Goal: Check status: Check status

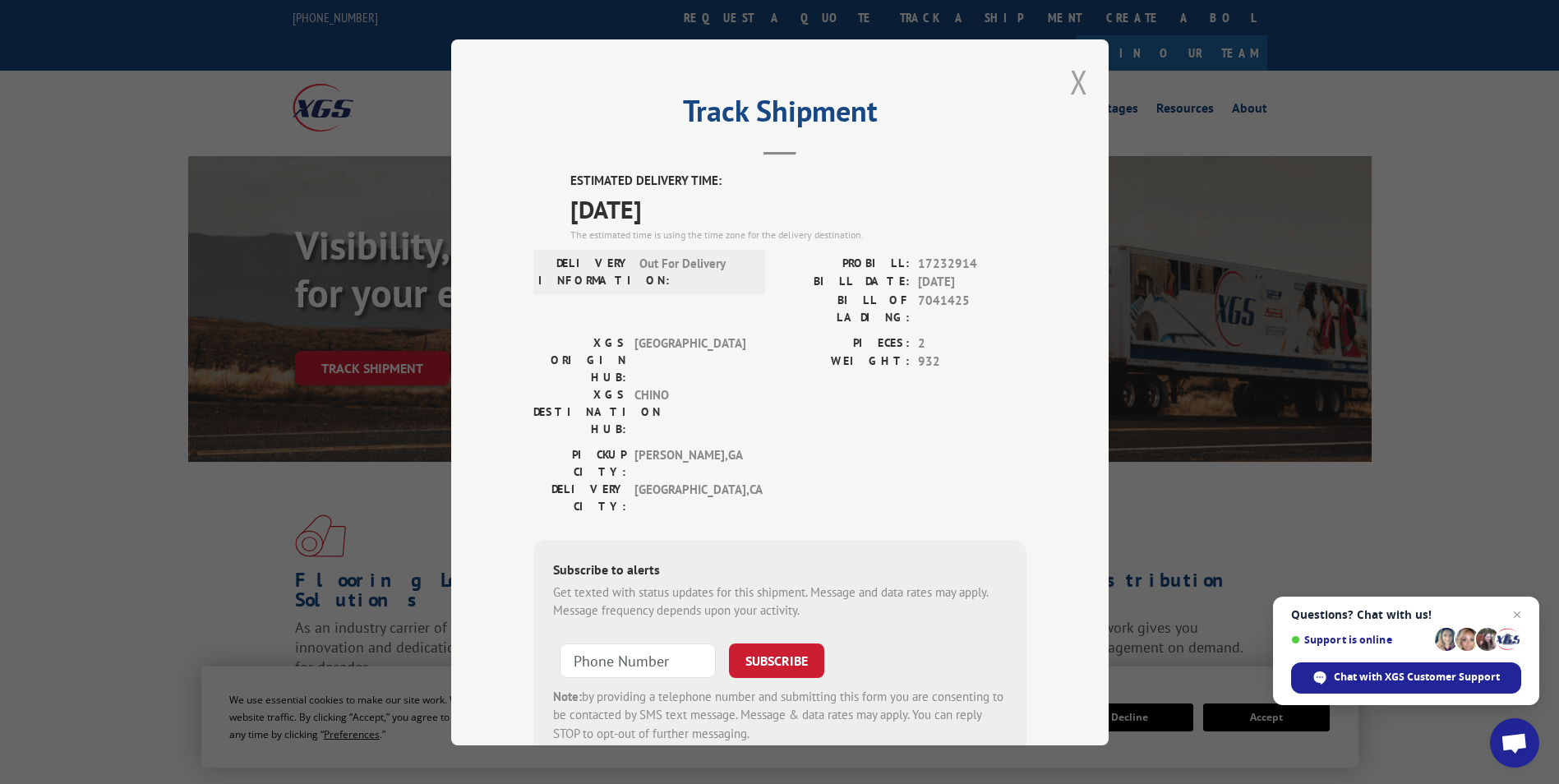
click at [1070, 82] on button "Close modal" at bounding box center [1079, 82] width 18 height 44
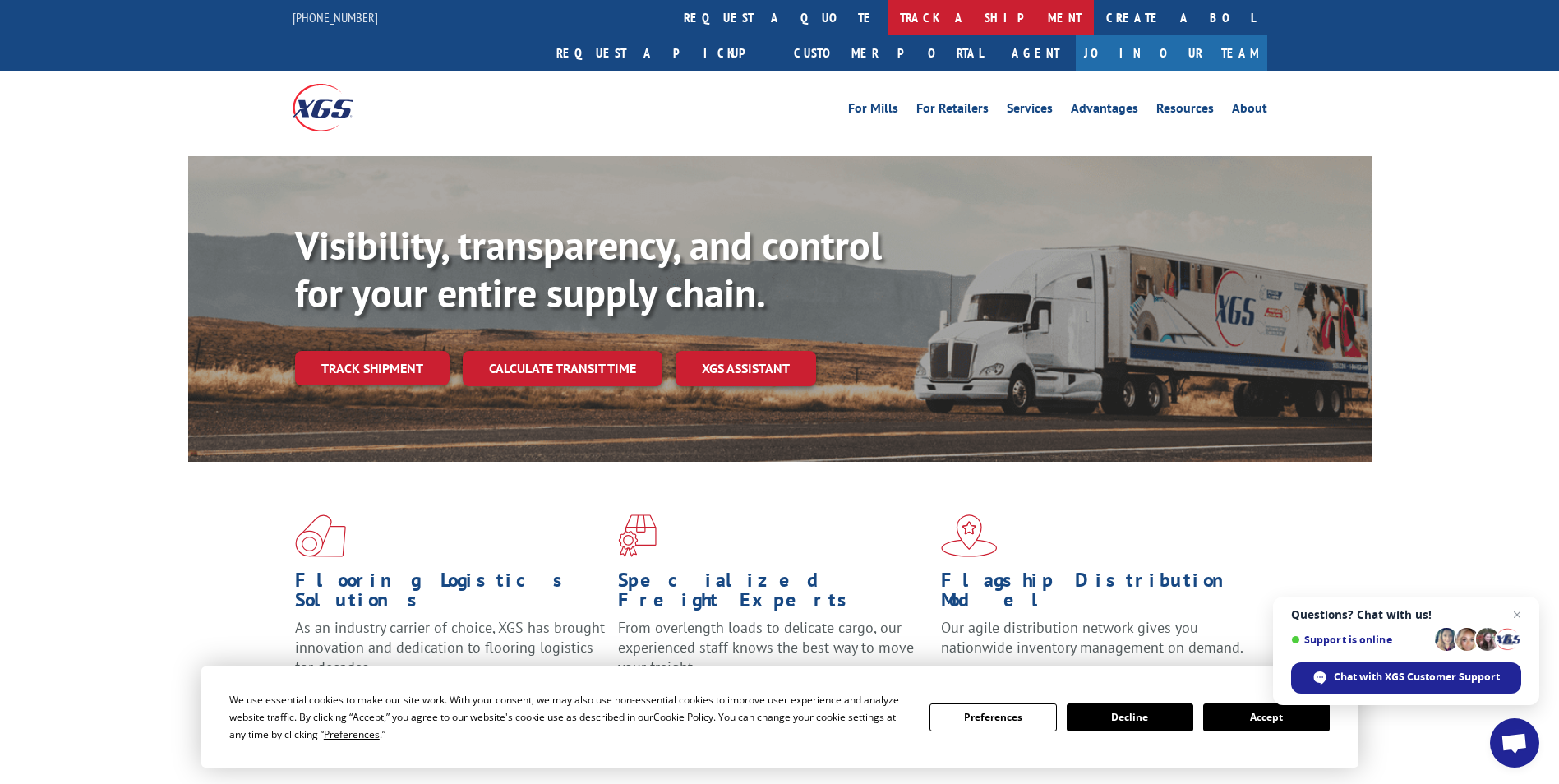
click at [887, 21] on link "track a shipment" at bounding box center [990, 18] width 206 height 35
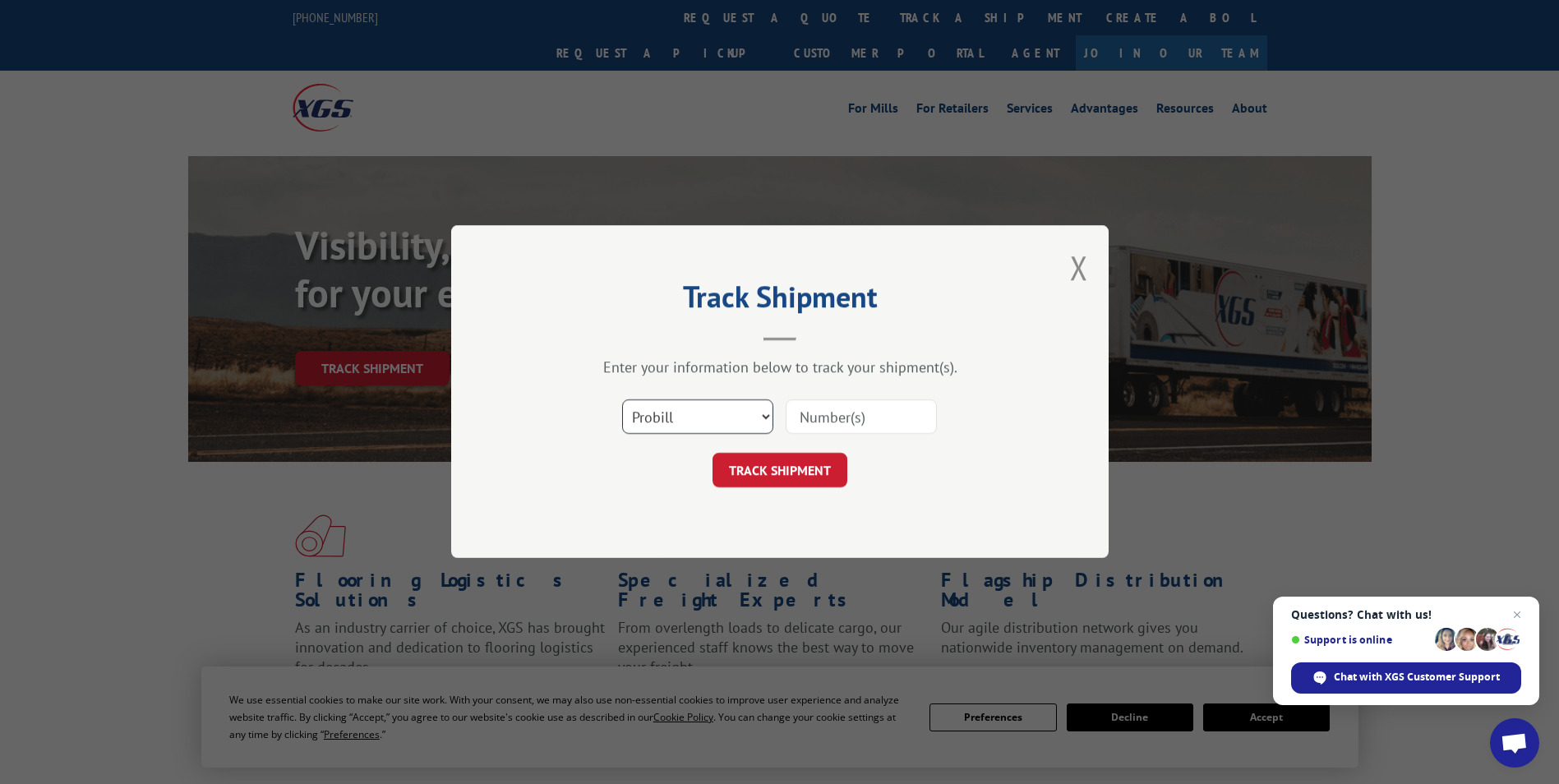
drag, startPoint x: 687, startPoint y: 414, endPoint x: 681, endPoint y: 407, distance: 9.2
click at [687, 414] on select "Select category... Probill BOL PO" at bounding box center [698, 417] width 151 height 34
select select "bol"
click at [622, 400] on select "Select category... Probill BOL PO" at bounding box center [698, 417] width 151 height 34
click at [845, 424] on input at bounding box center [861, 417] width 151 height 34
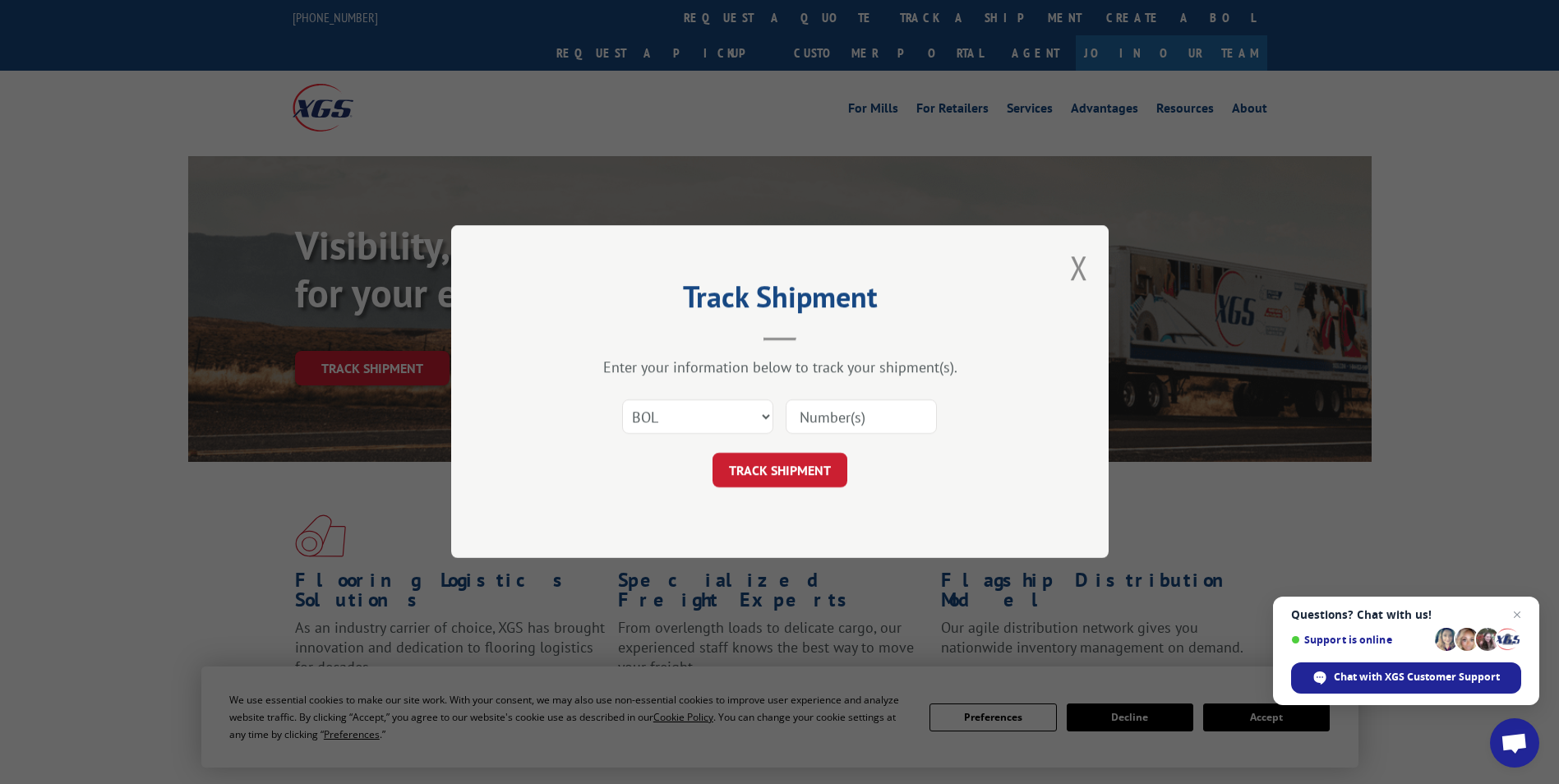
paste input "7041425"
type input "7041425"
click at [799, 473] on button "TRACK SHIPMENT" at bounding box center [780, 470] width 135 height 34
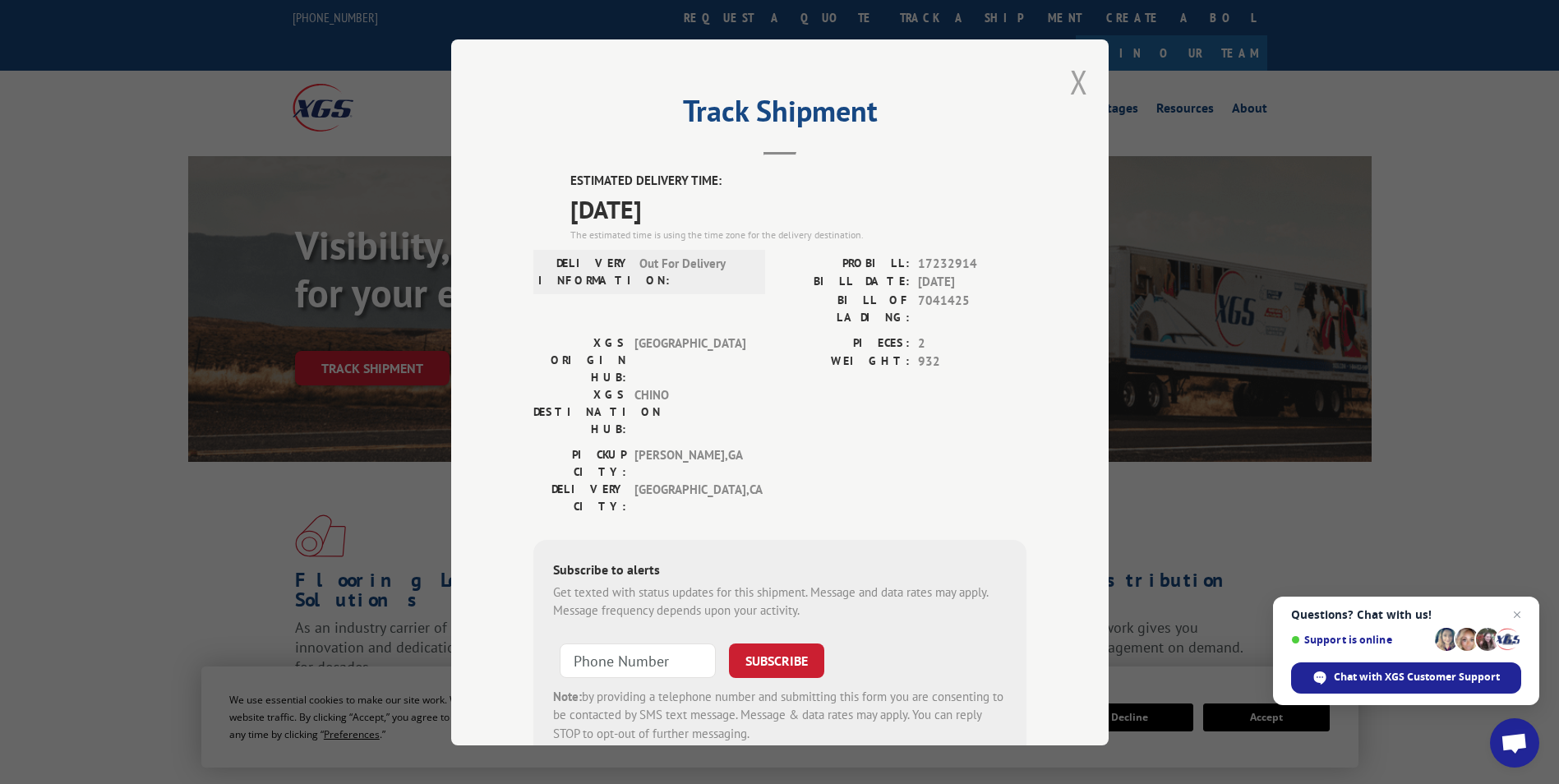
click at [1070, 78] on button "Close modal" at bounding box center [1079, 82] width 18 height 44
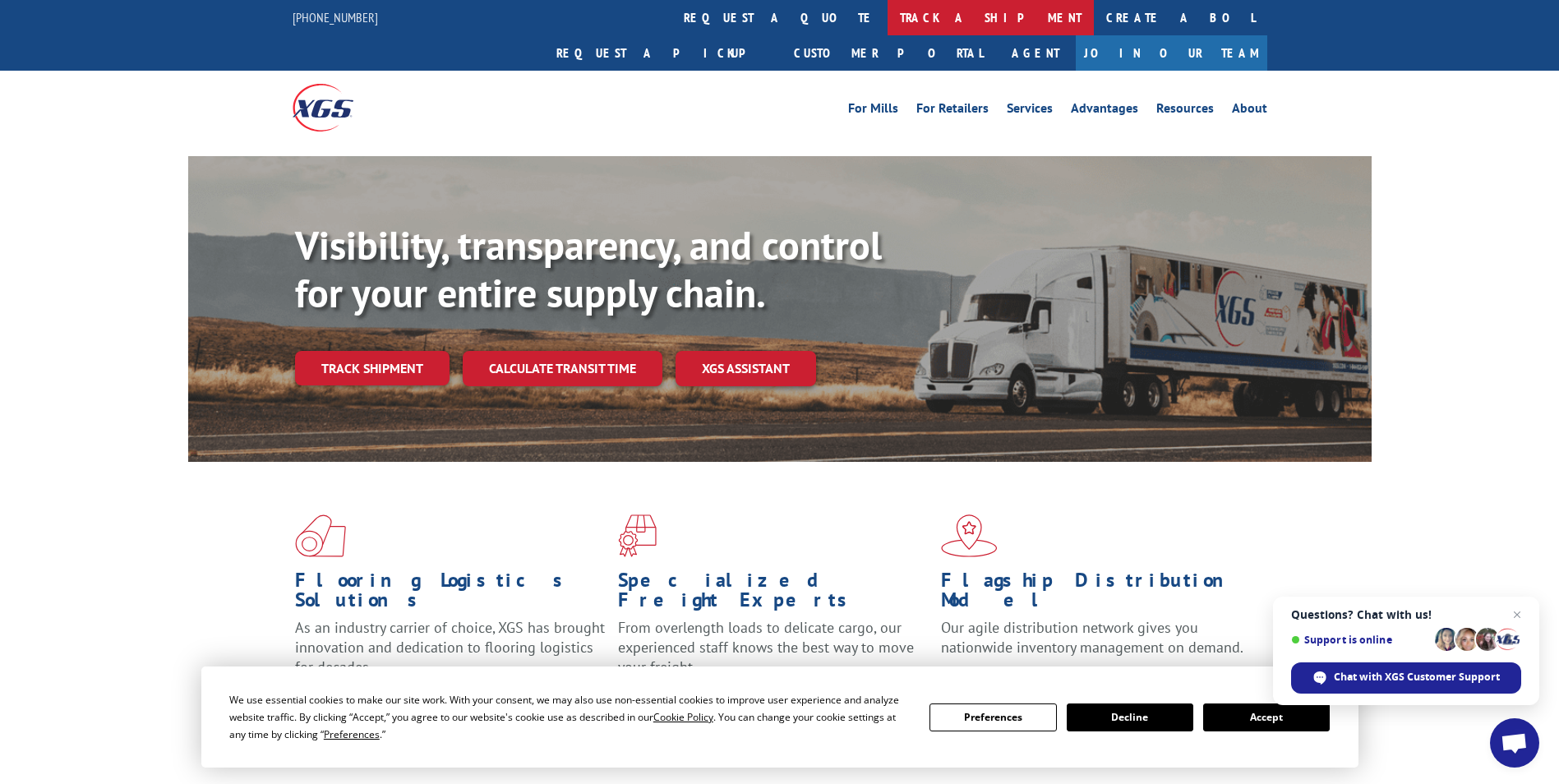
click at [887, 20] on link "track a shipment" at bounding box center [990, 18] width 206 height 35
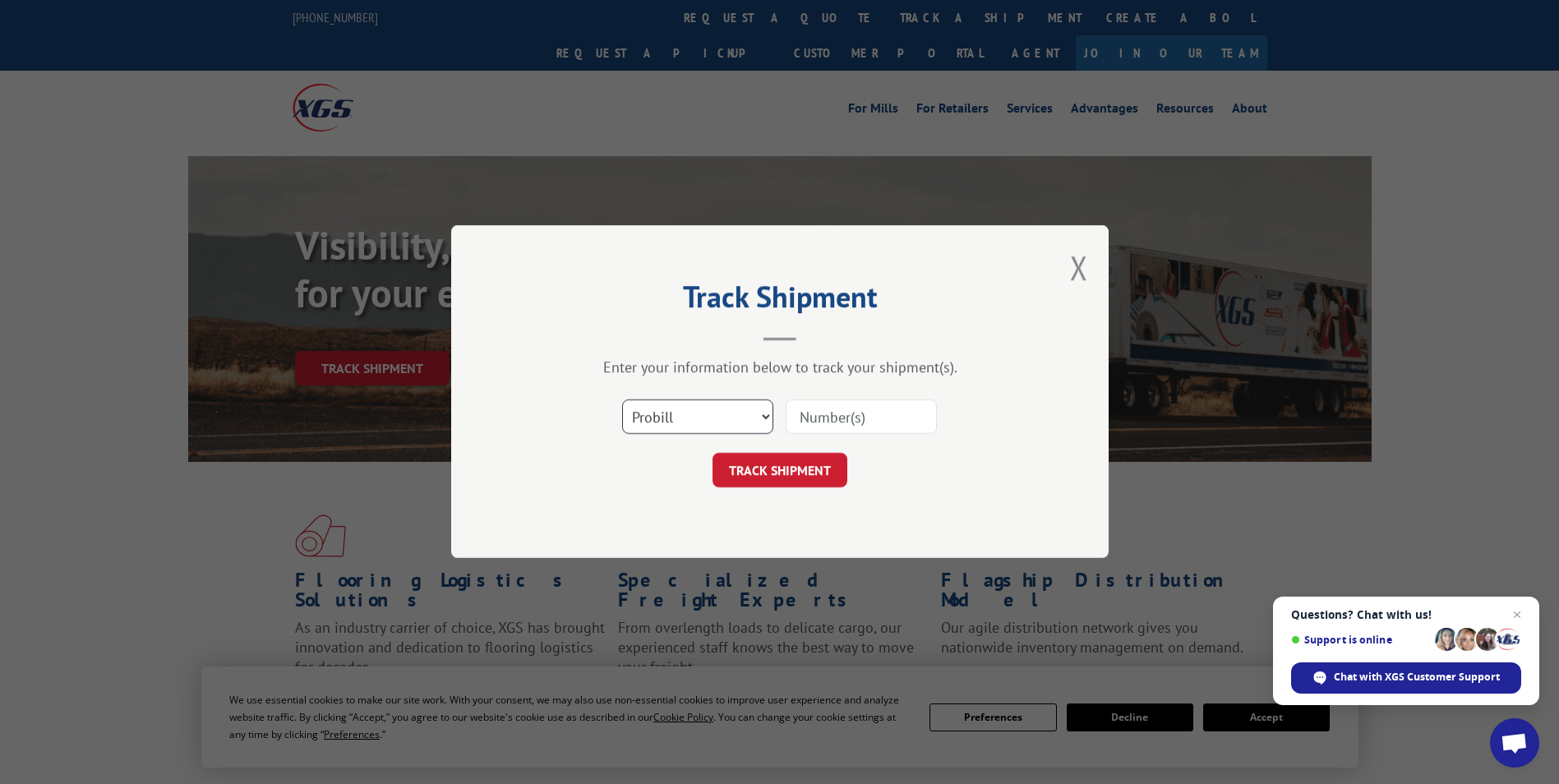
click at [671, 417] on select "Select category... Probill BOL PO" at bounding box center [698, 417] width 151 height 34
select select "bol"
click at [622, 400] on select "Select category... Probill BOL PO" at bounding box center [698, 417] width 151 height 34
click at [842, 420] on input at bounding box center [861, 417] width 151 height 34
paste input "7041425"
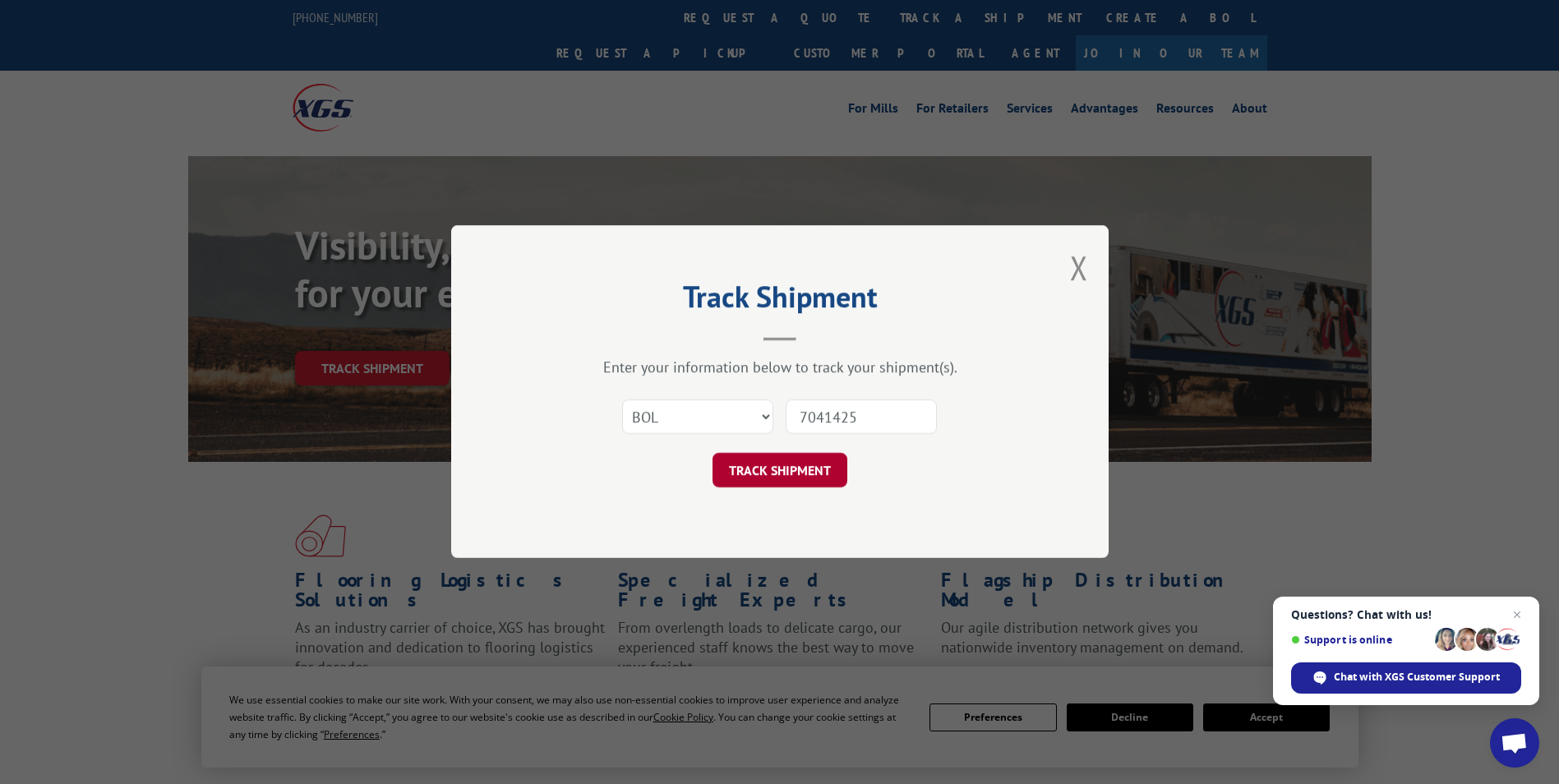
type input "7041425"
click at [775, 465] on button "TRACK SHIPMENT" at bounding box center [780, 470] width 135 height 34
